Goal: Task Accomplishment & Management: Manage account settings

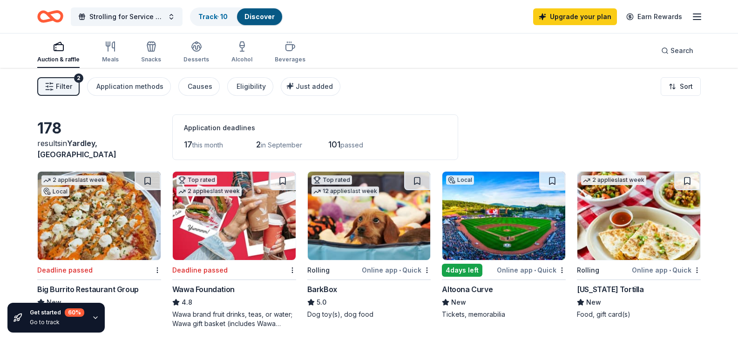
scroll to position [994, 0]
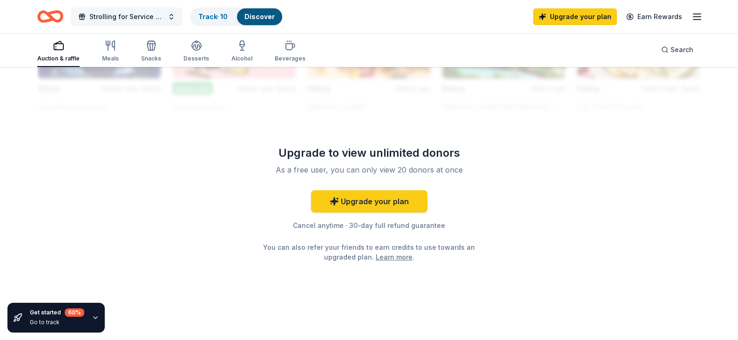
click at [105, 14] on span "Strolling for Service Dogs" at bounding box center [126, 16] width 75 height 11
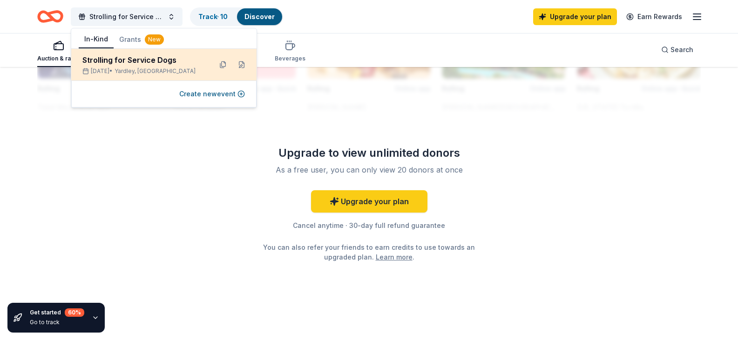
click at [128, 72] on div "Sep 06, 2025 • Yardley, PA" at bounding box center [143, 71] width 122 height 7
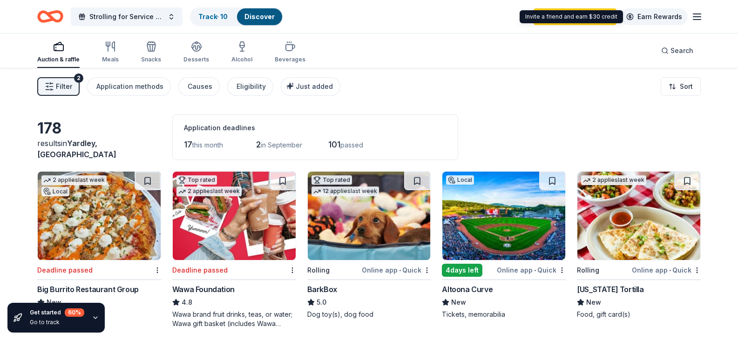
click at [671, 17] on link "Earn Rewards" at bounding box center [654, 16] width 67 height 17
click at [666, 16] on link "Earn Rewards" at bounding box center [654, 16] width 67 height 17
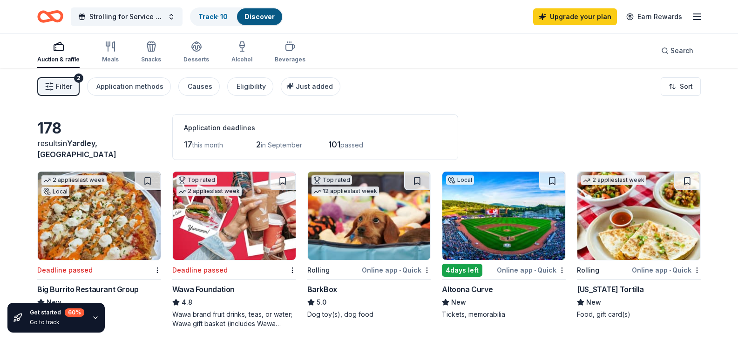
click at [695, 13] on icon "button" at bounding box center [697, 16] width 11 height 11
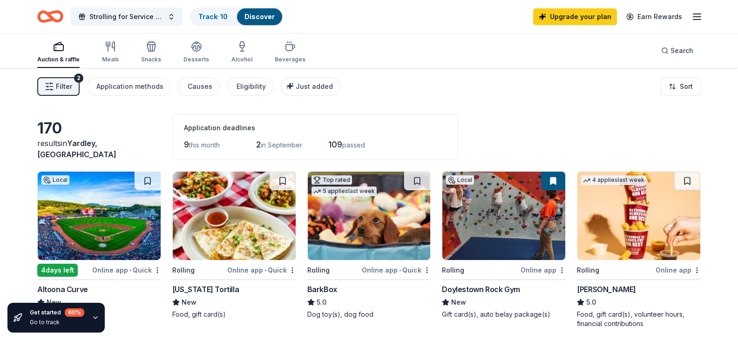
click at [50, 22] on icon "Home" at bounding box center [50, 17] width 26 height 22
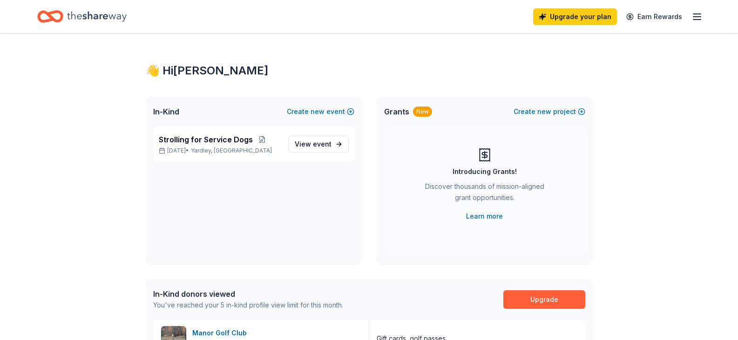
click at [693, 16] on icon "button" at bounding box center [697, 16] width 11 height 11
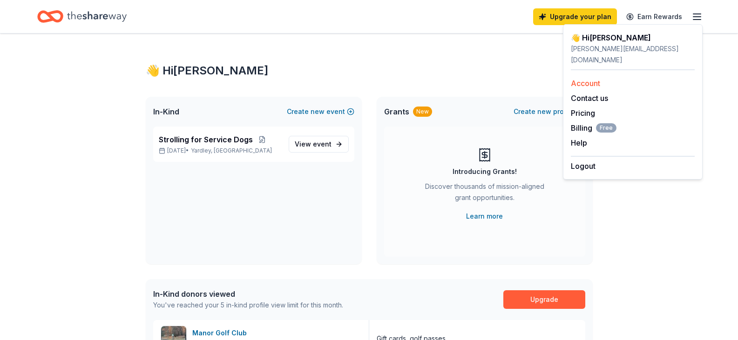
click at [591, 79] on link "Account" at bounding box center [585, 83] width 29 height 9
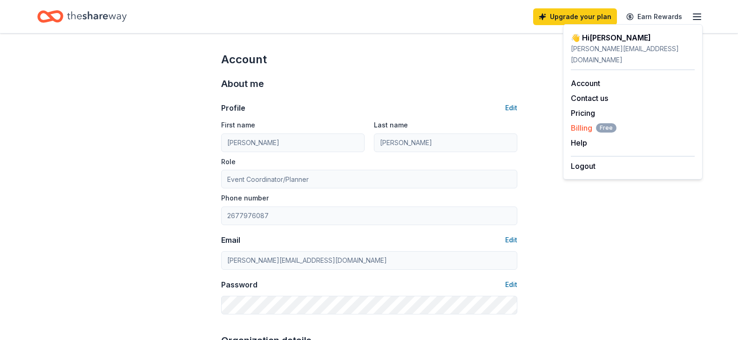
click at [581, 122] on span "Billing Free" at bounding box center [594, 127] width 46 height 11
